Goal: Task Accomplishment & Management: Use online tool/utility

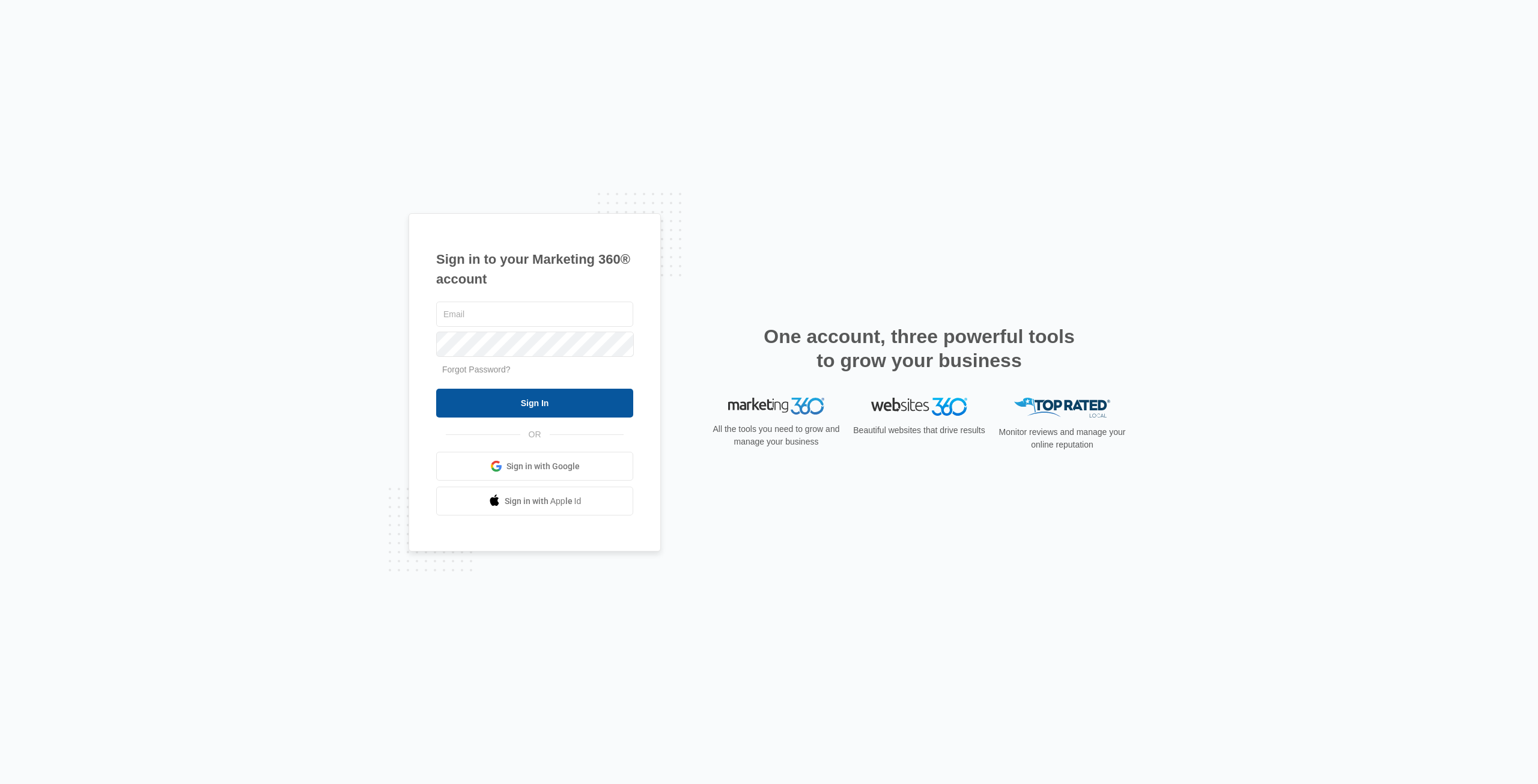
type input "[EMAIL_ADDRESS][DOMAIN_NAME]"
click at [565, 394] on input "Sign In" at bounding box center [535, 403] width 197 height 29
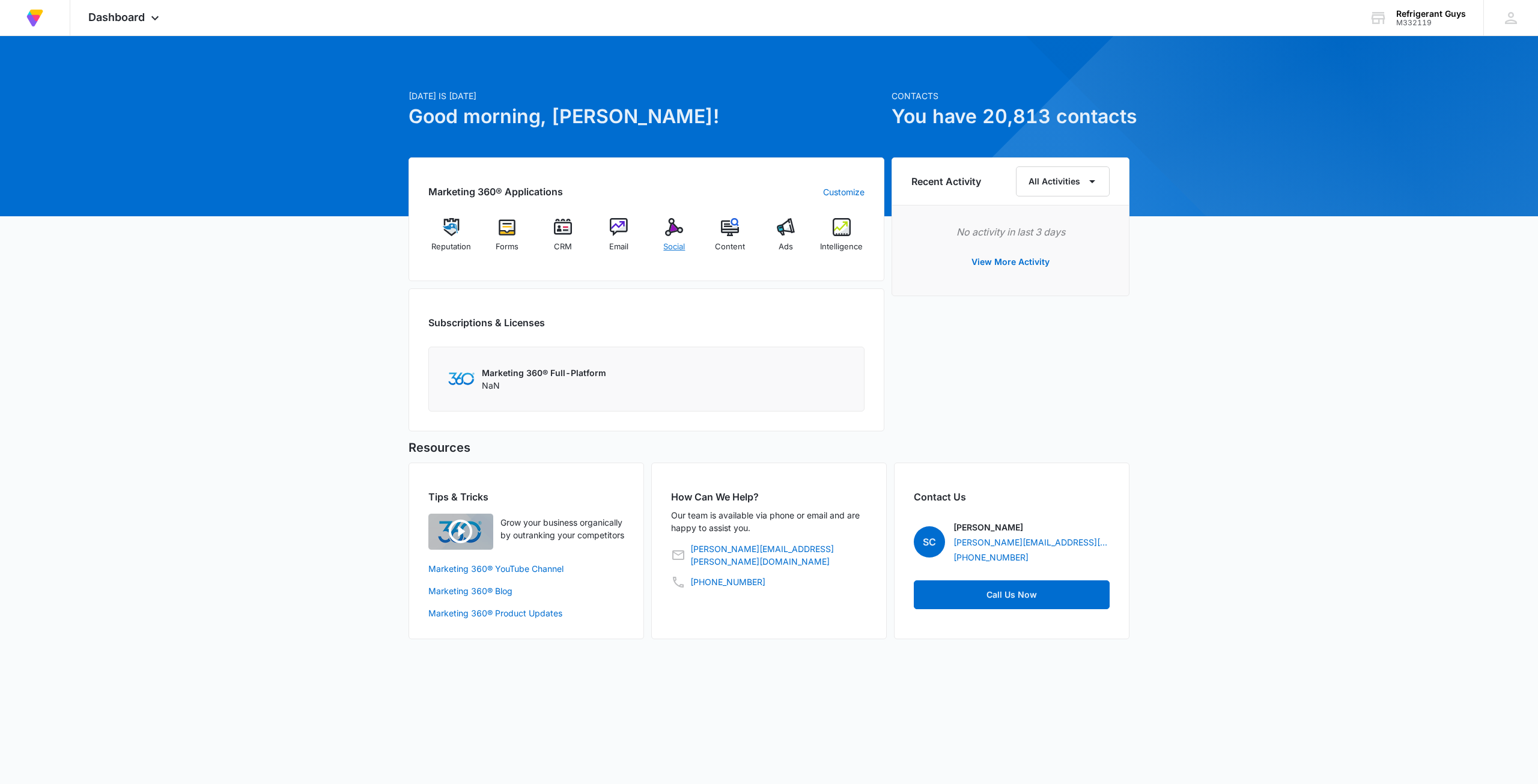
click at [664, 235] on div "Social" at bounding box center [674, 239] width 47 height 43
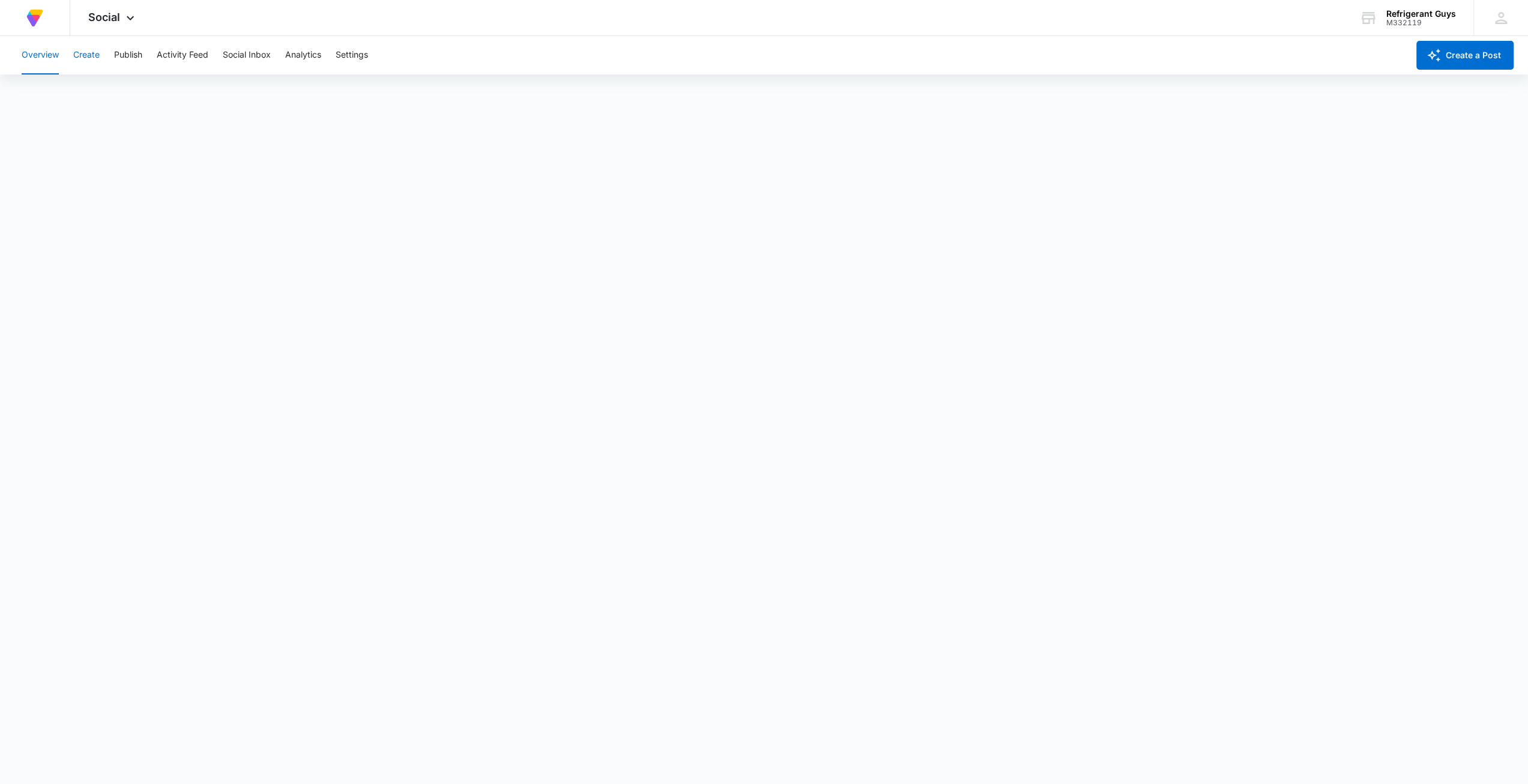
click at [94, 61] on button "Create" at bounding box center [87, 55] width 26 height 39
click at [137, 57] on button "Publish" at bounding box center [128, 55] width 28 height 39
click at [77, 60] on button "Create" at bounding box center [87, 55] width 26 height 39
